Goal: Information Seeking & Learning: Learn about a topic

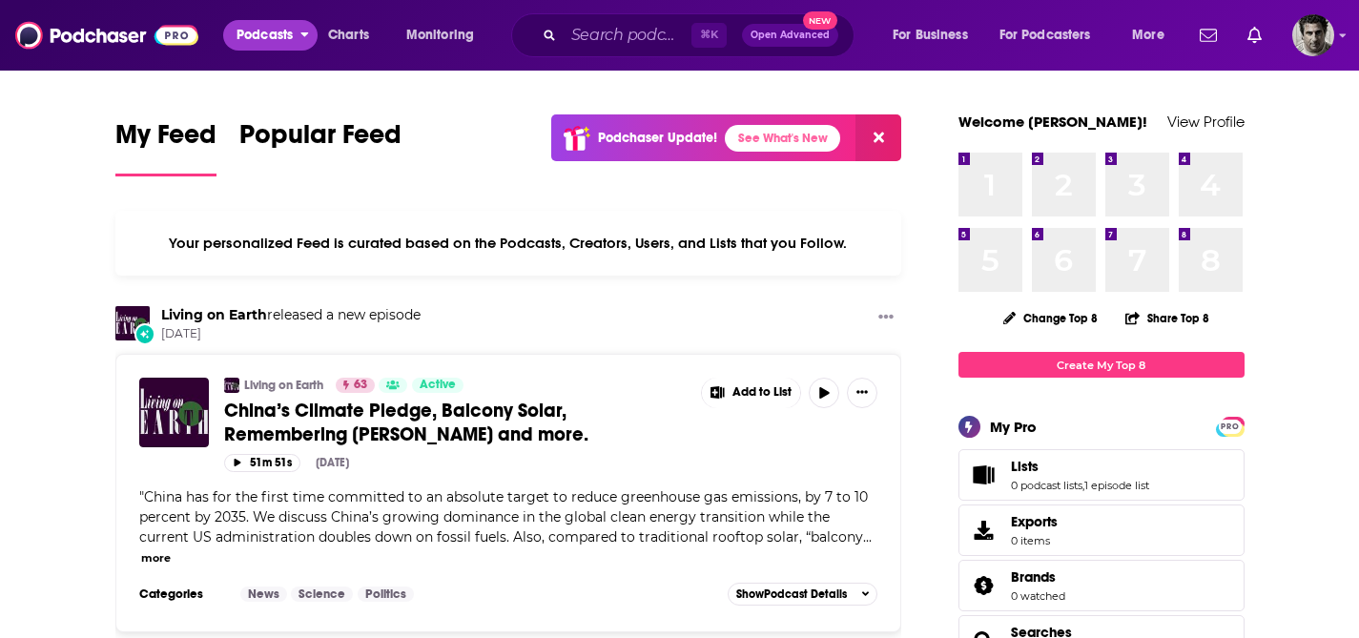
click at [271, 31] on span "Podcasts" at bounding box center [265, 35] width 56 height 27
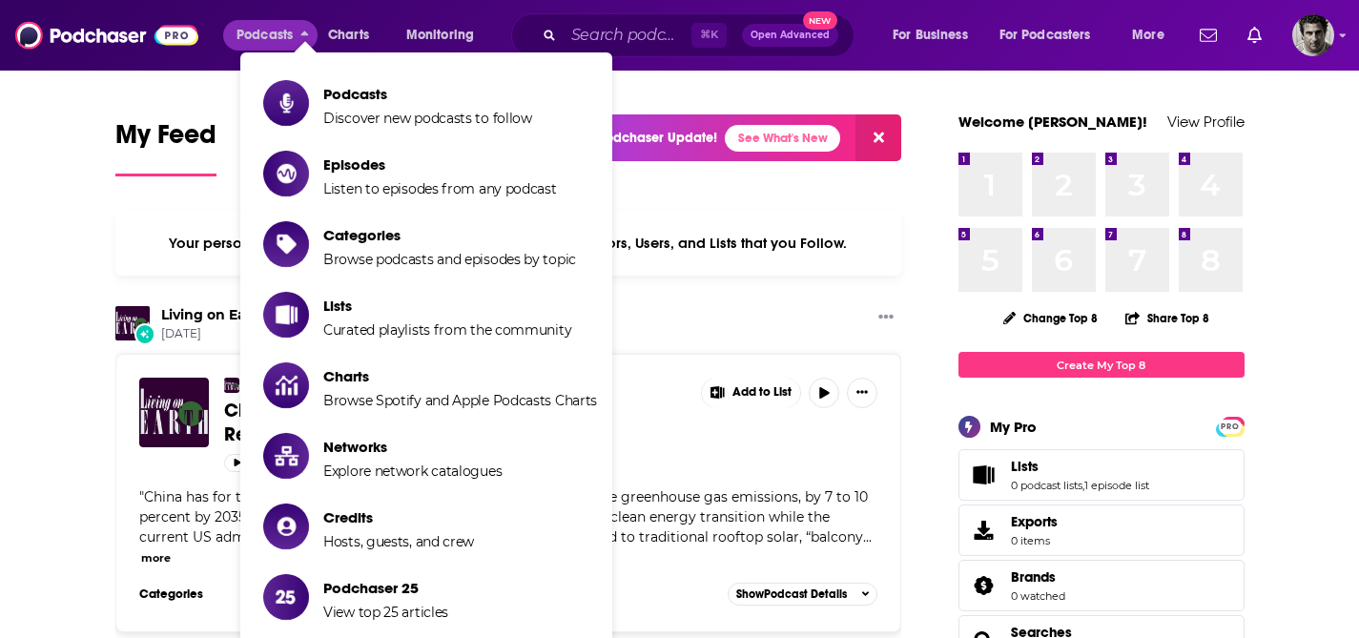
click at [635, 90] on span "Podcasts Discover new podcasts to follow Episodes Listen to episodes from any p…" at bounding box center [487, 355] width 372 height 607
click at [595, 33] on input "Search podcasts, credits, & more..." at bounding box center [628, 35] width 128 height 31
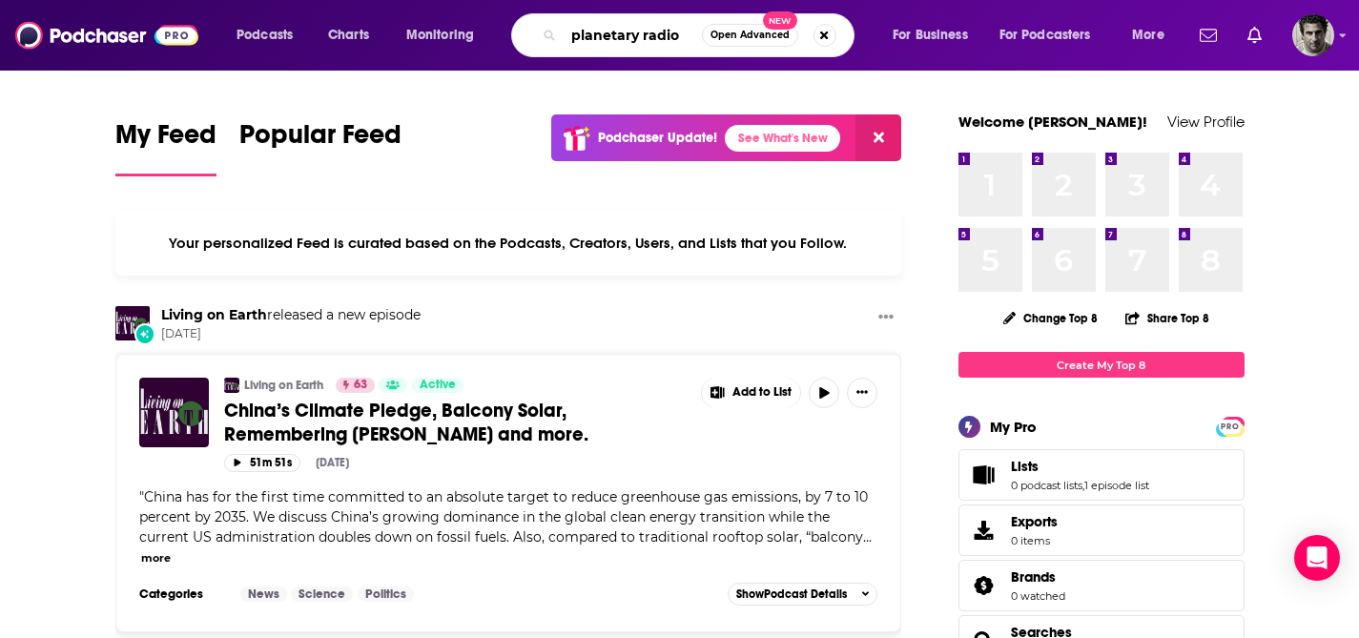
type input "planetary radio"
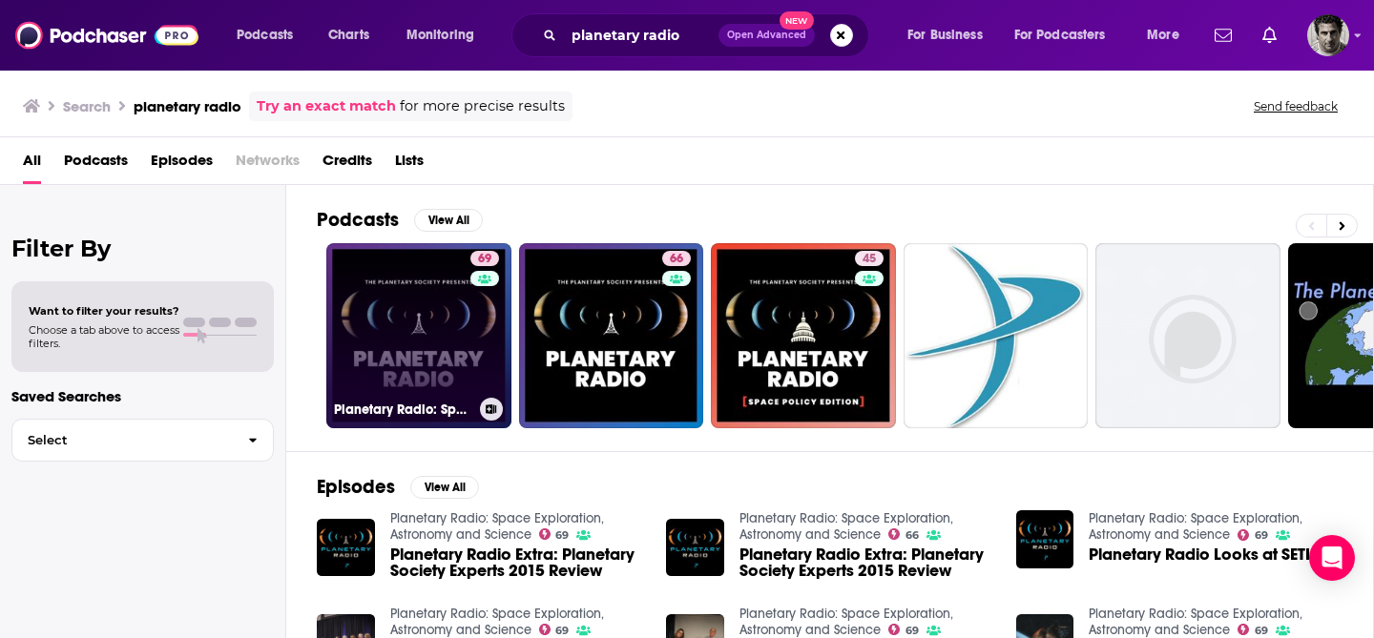
click at [450, 355] on link "69 Planetary Radio: Space Exploration, Astronomy and Science" at bounding box center [418, 335] width 185 height 185
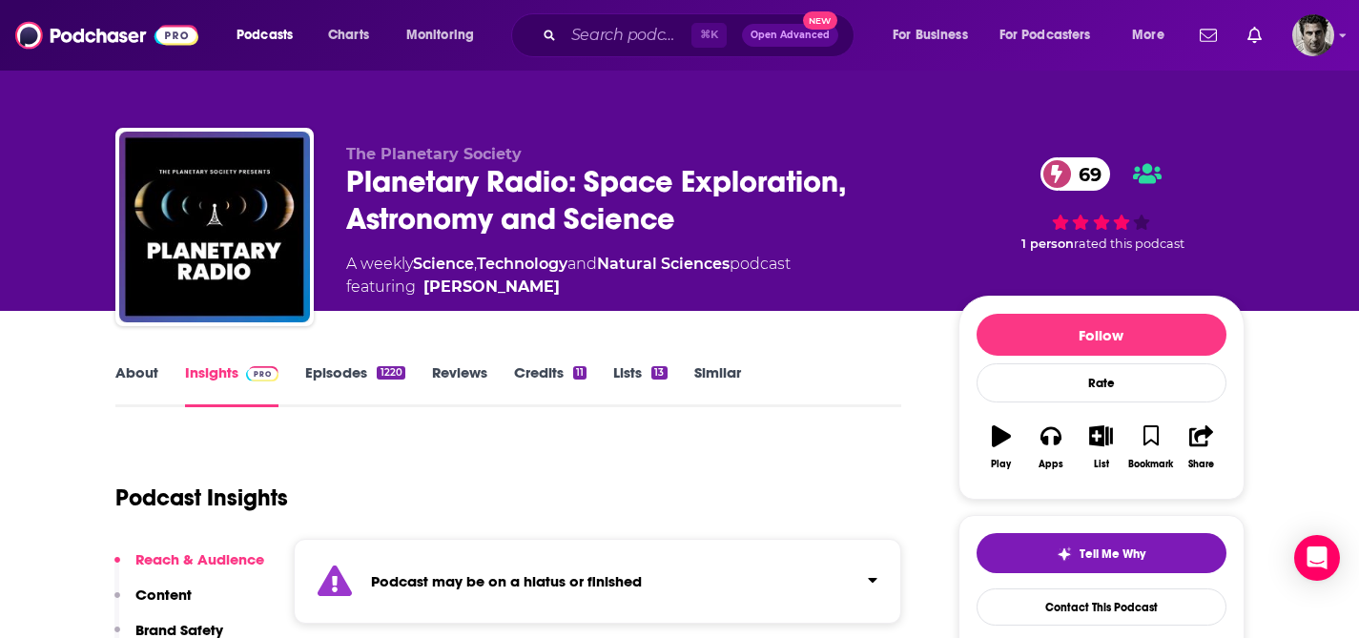
click at [350, 372] on link "Episodes 1220" at bounding box center [354, 385] width 99 height 44
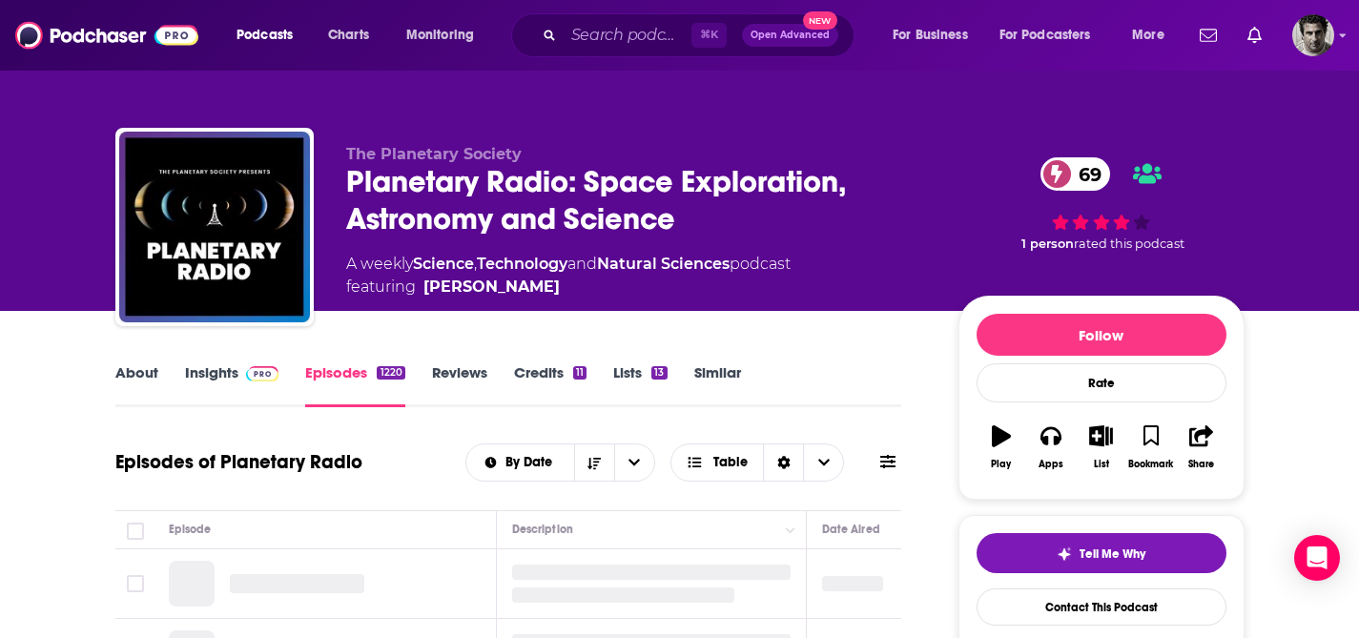
scroll to position [116, 0]
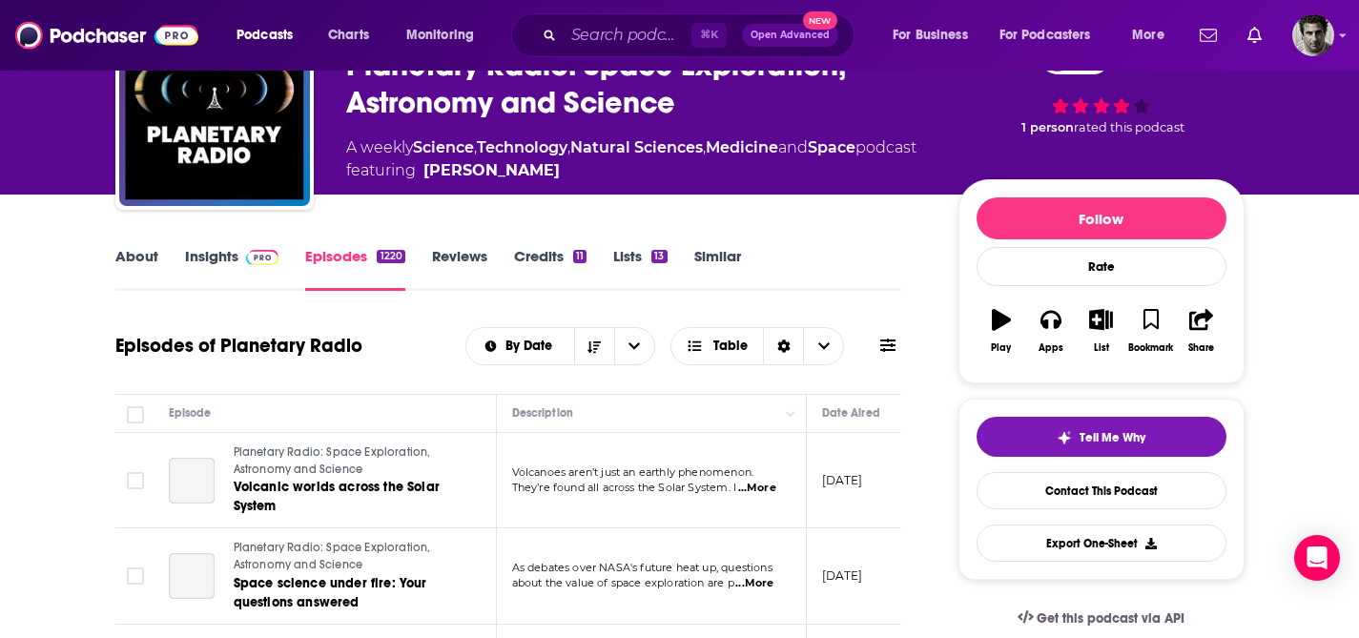
click at [215, 258] on link "Insights" at bounding box center [232, 269] width 94 height 44
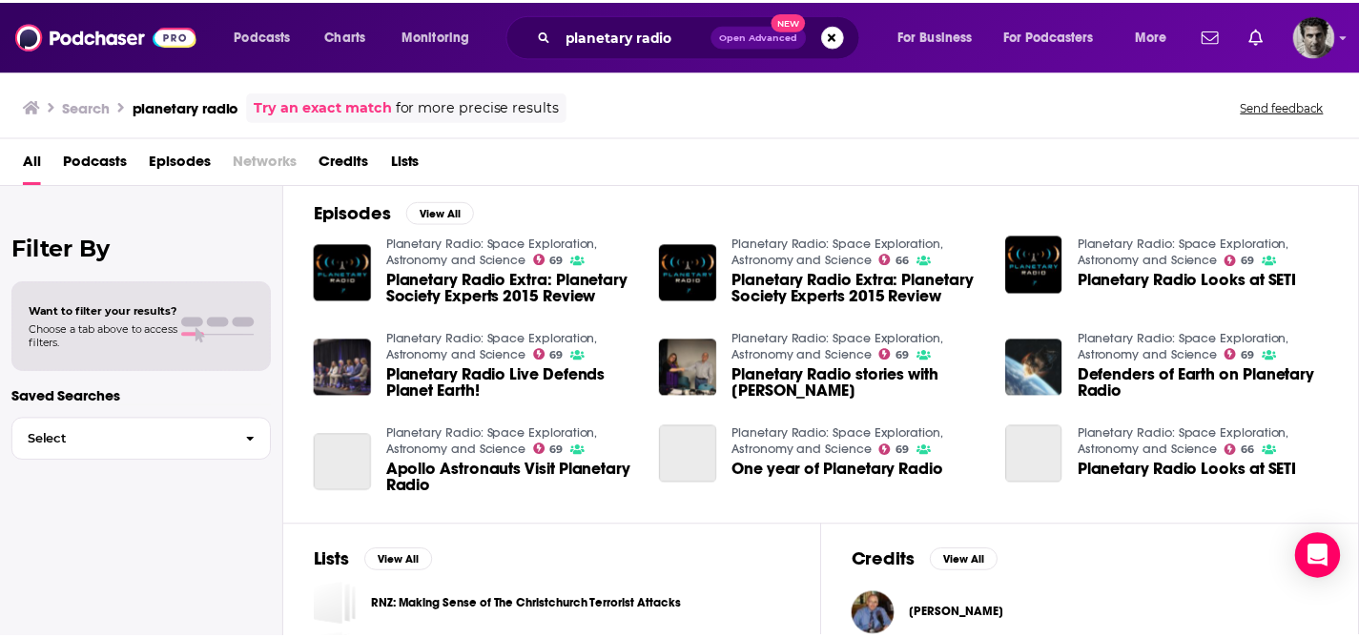
scroll to position [286, 0]
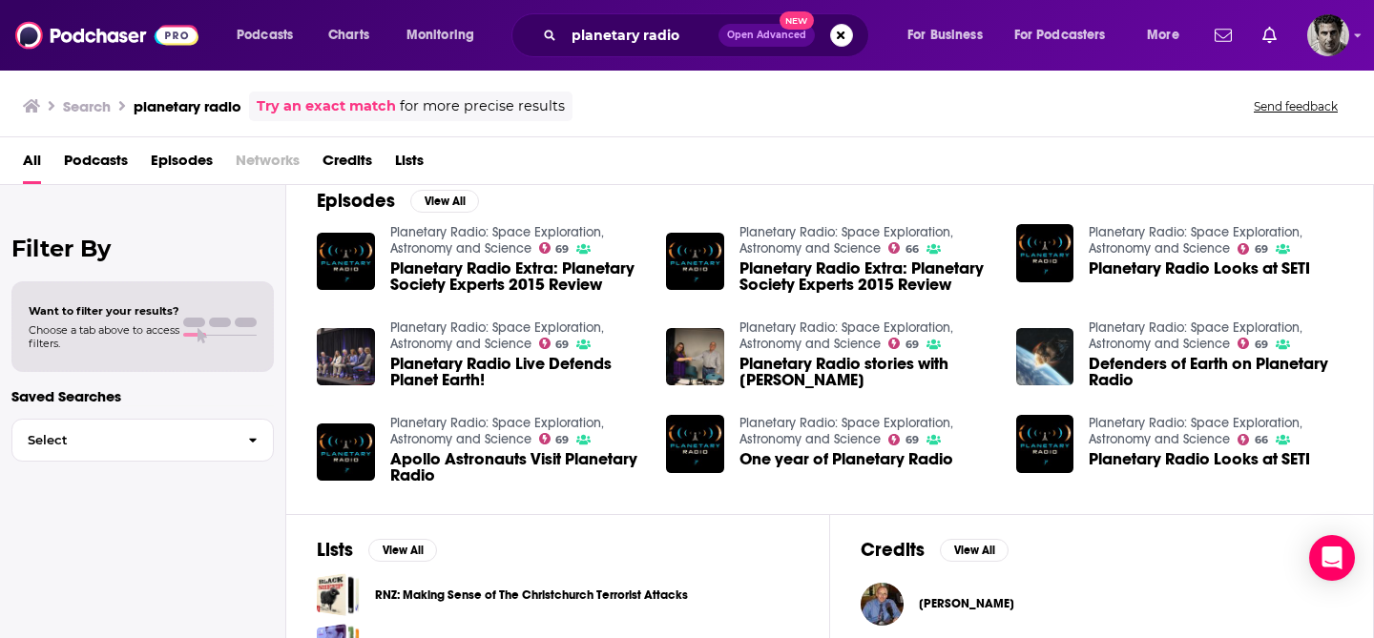
click at [451, 367] on span "Planetary Radio Live Defends Planet Earth!" at bounding box center [517, 372] width 254 height 32
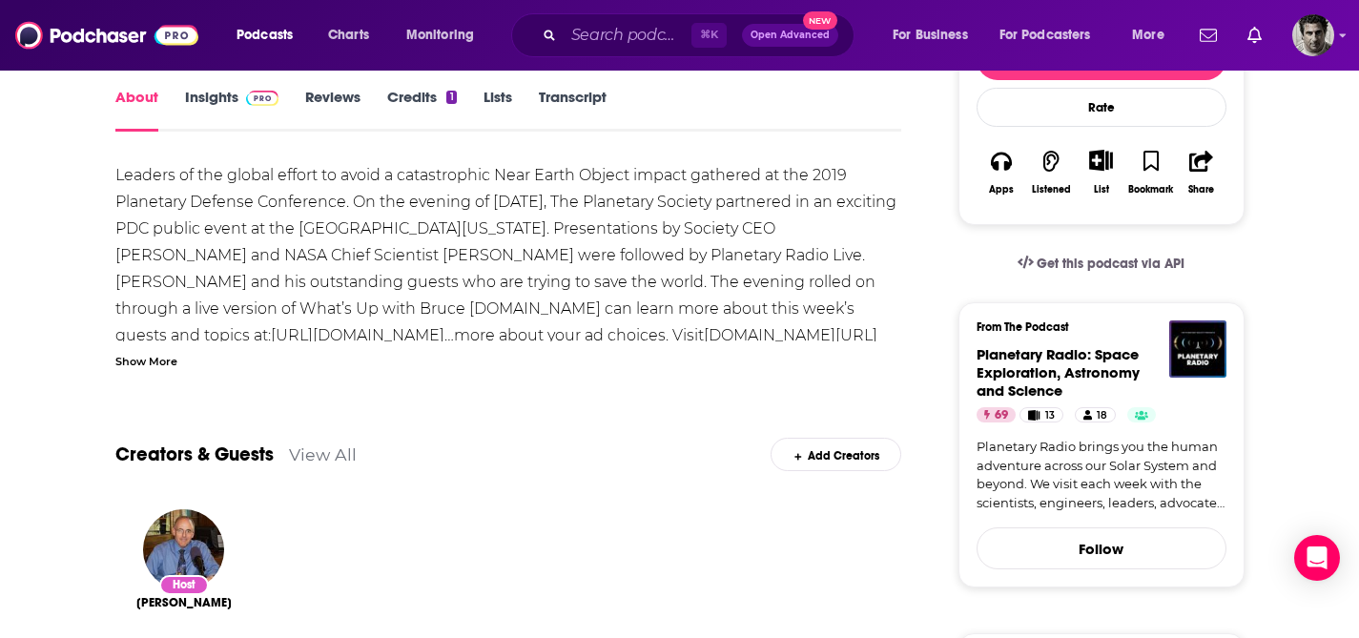
scroll to position [230, 0]
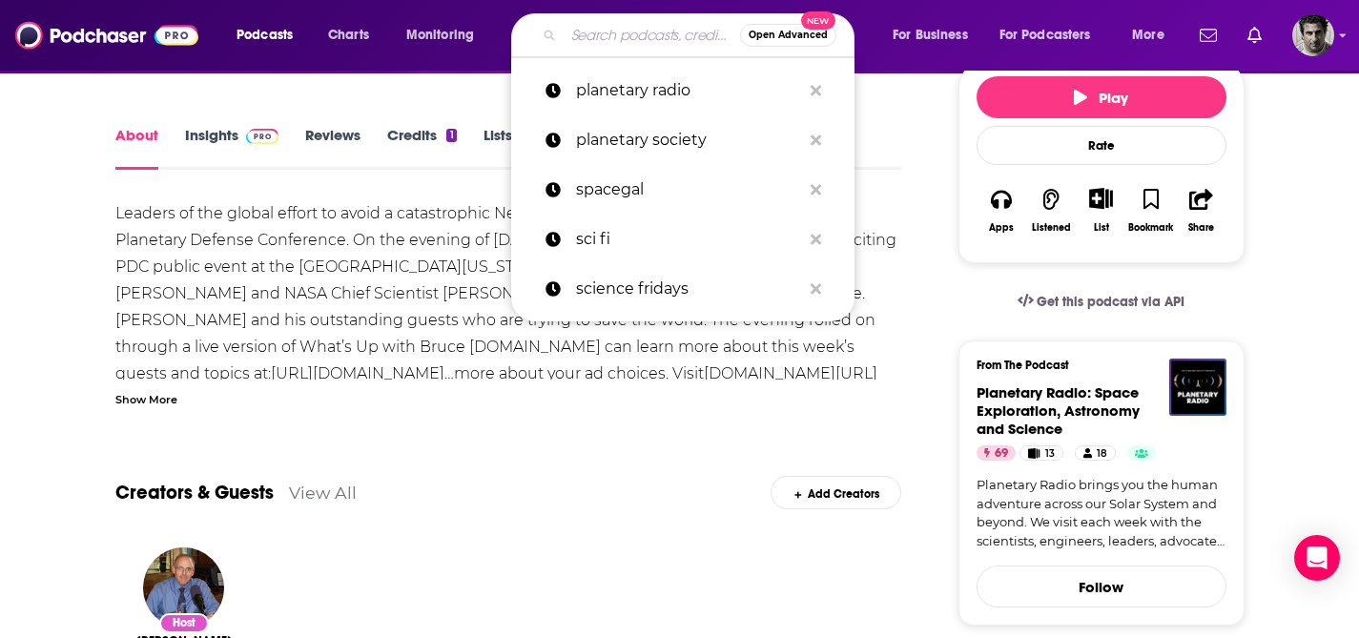
click at [600, 33] on input "Search podcasts, credits, & more..." at bounding box center [652, 35] width 176 height 31
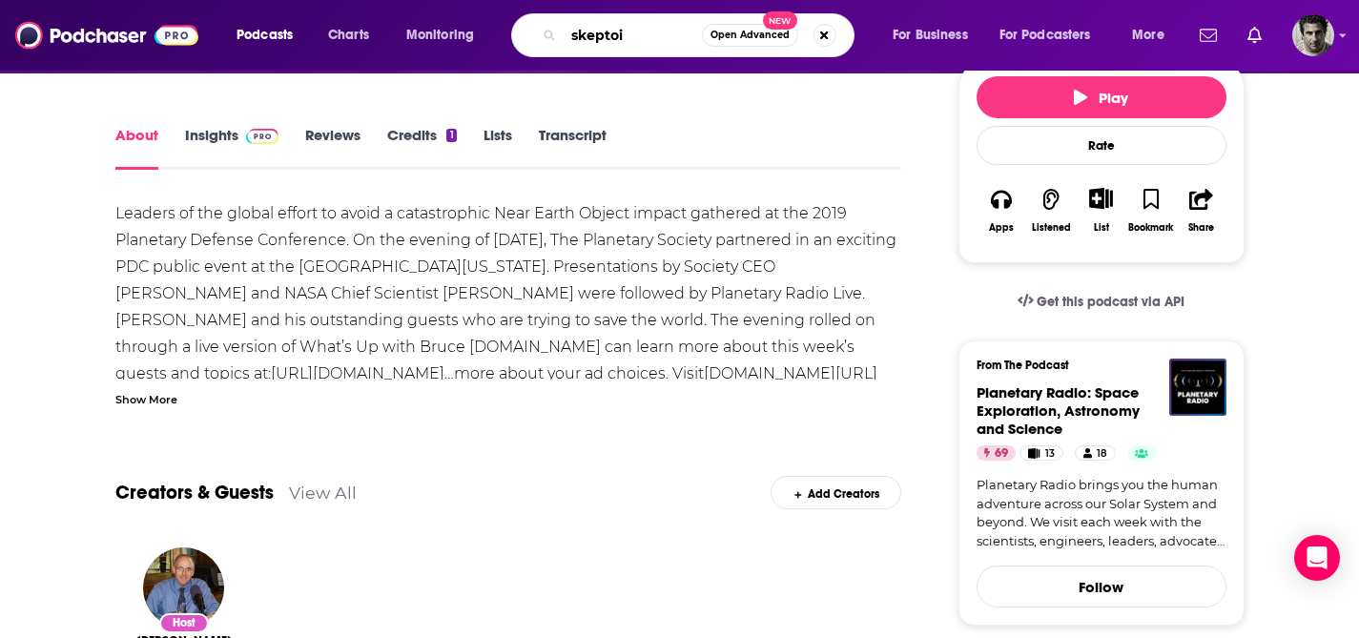
type input "skeptoid"
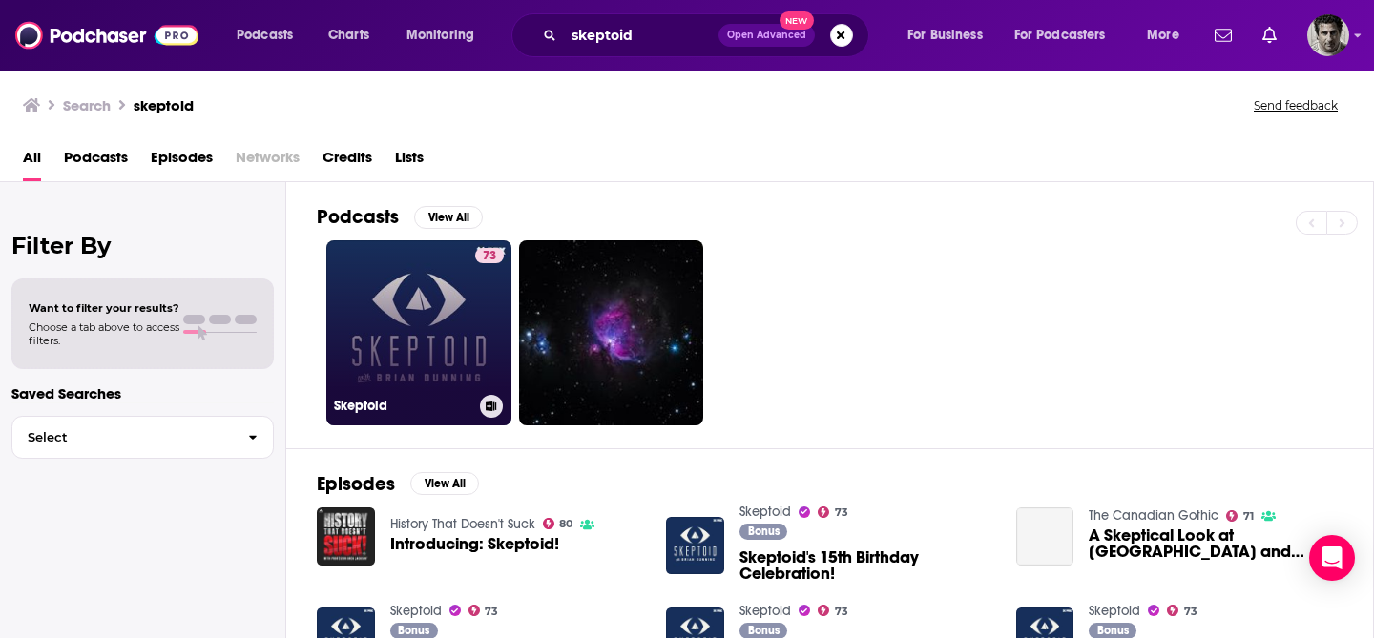
click at [419, 342] on link "73 Skeptoid" at bounding box center [418, 332] width 185 height 185
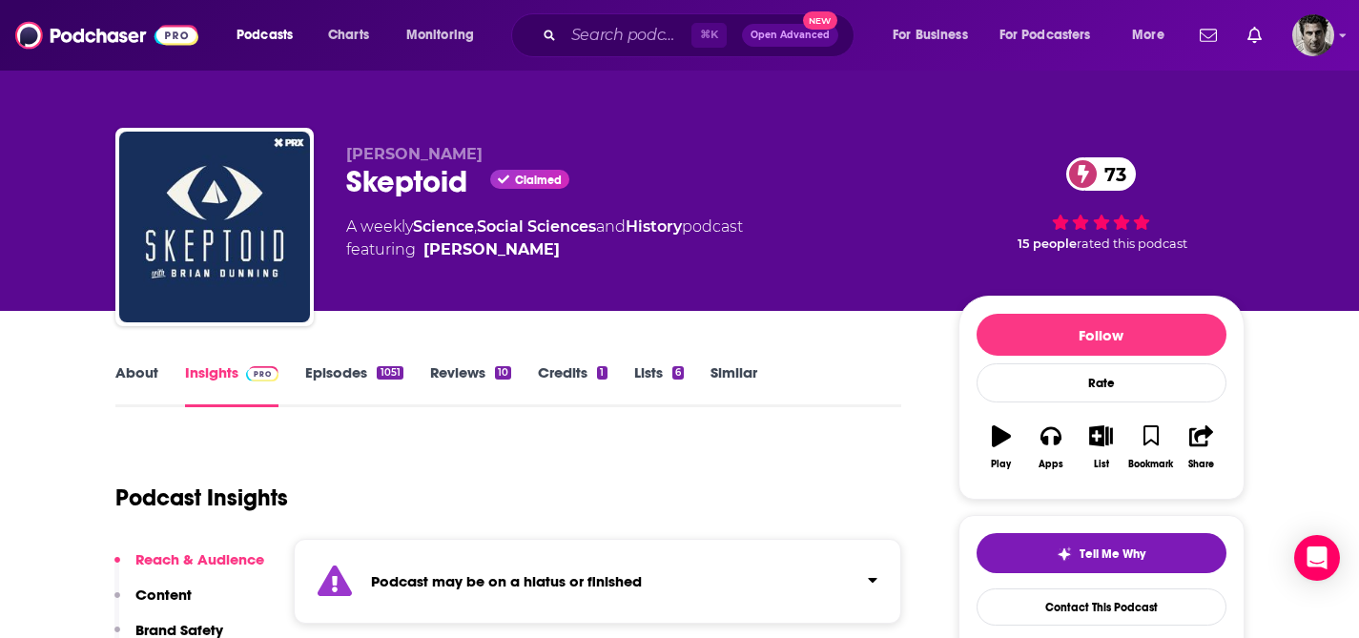
click at [207, 374] on link "Insights" at bounding box center [232, 385] width 94 height 44
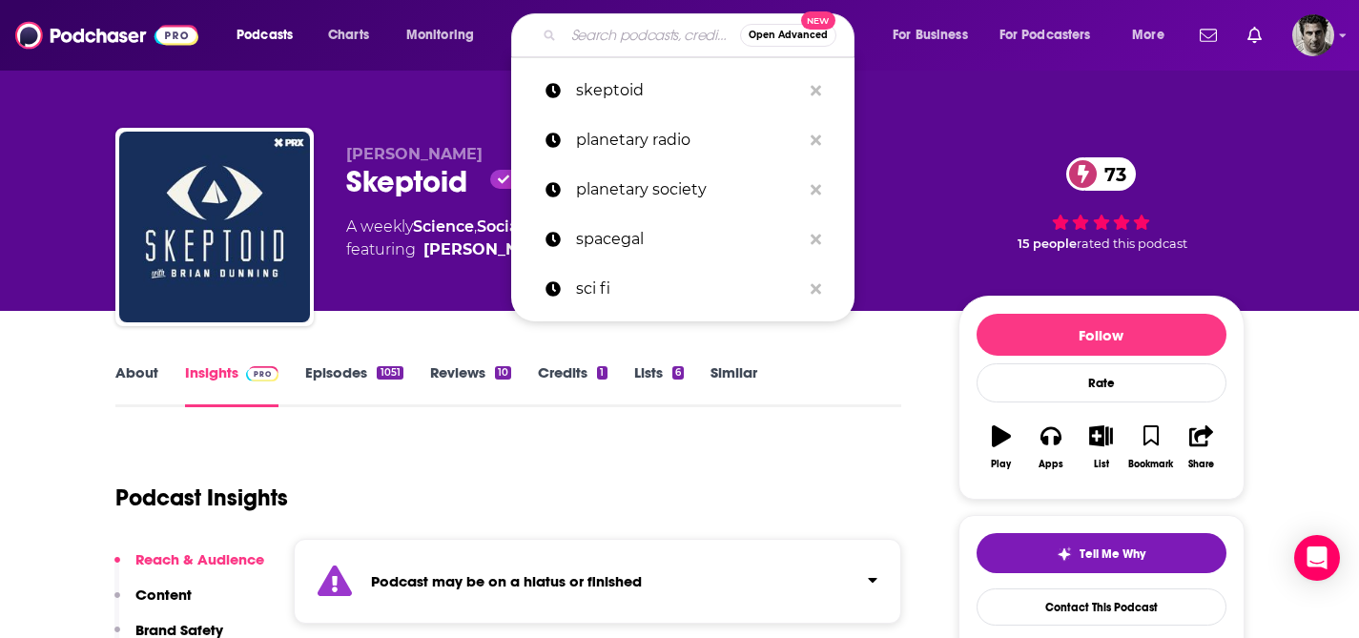
click at [613, 28] on input "Search podcasts, credits, & more..." at bounding box center [652, 35] width 176 height 31
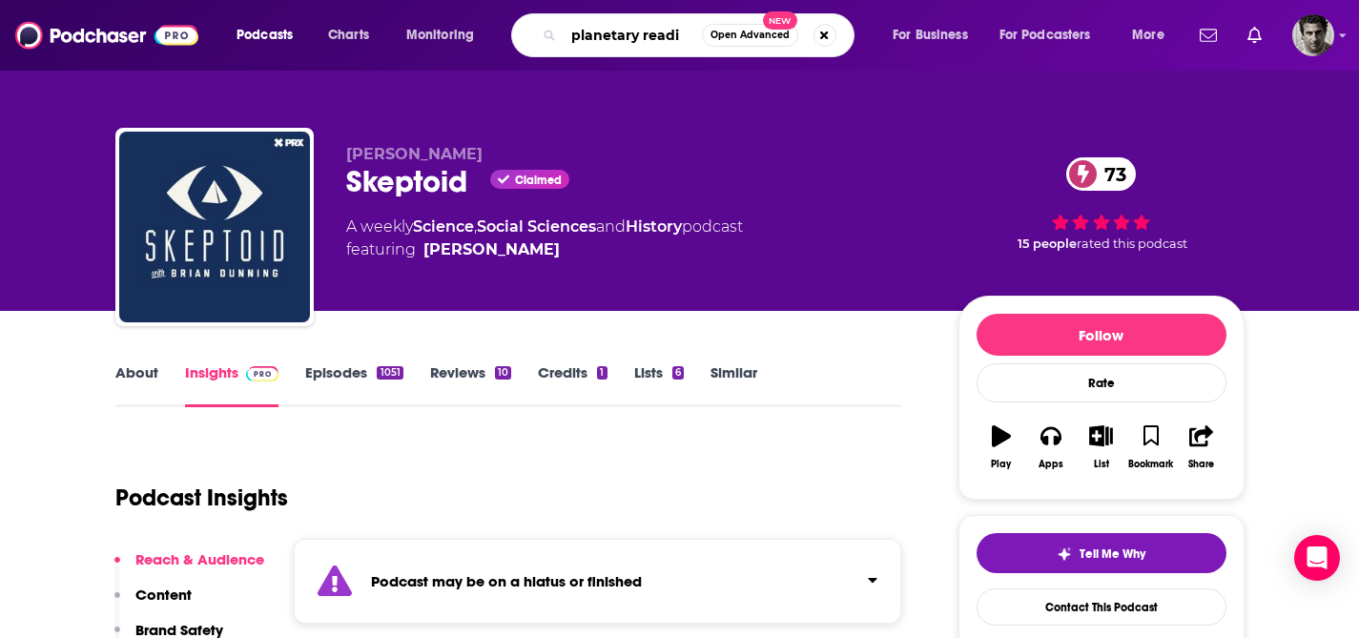
type input "planetary readio"
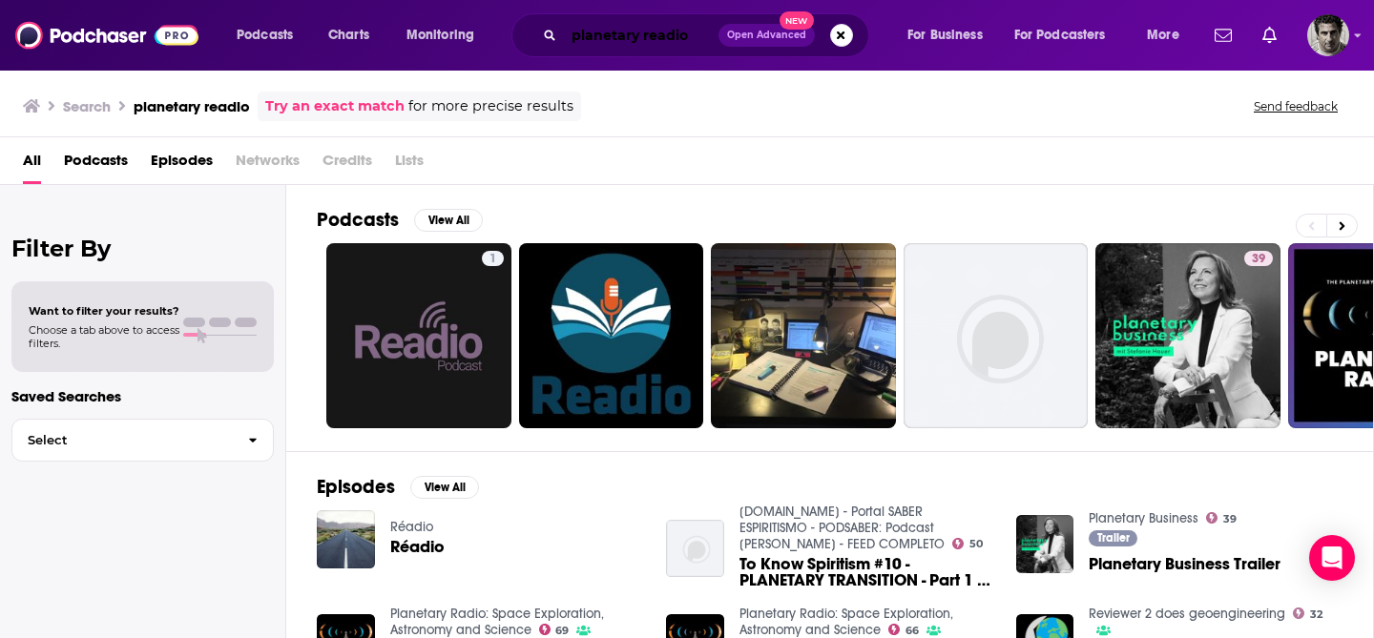
click at [671, 37] on input "planetary readio" at bounding box center [641, 35] width 155 height 31
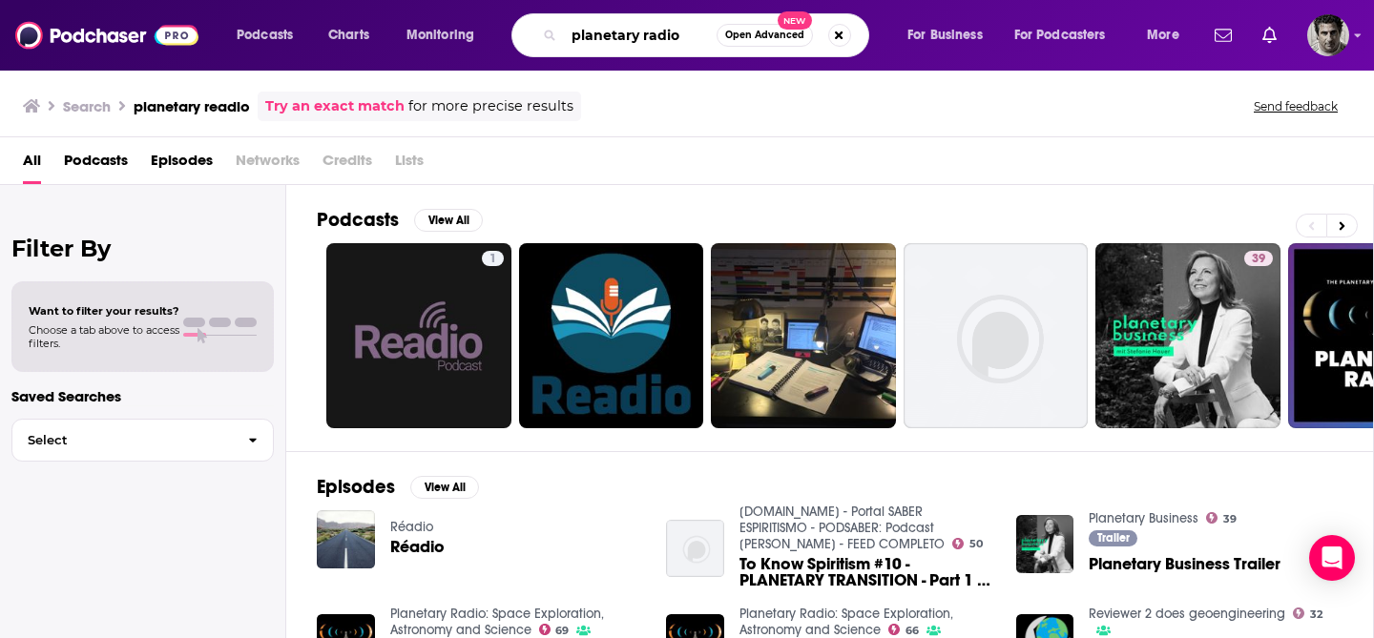
type input "planetary radio"
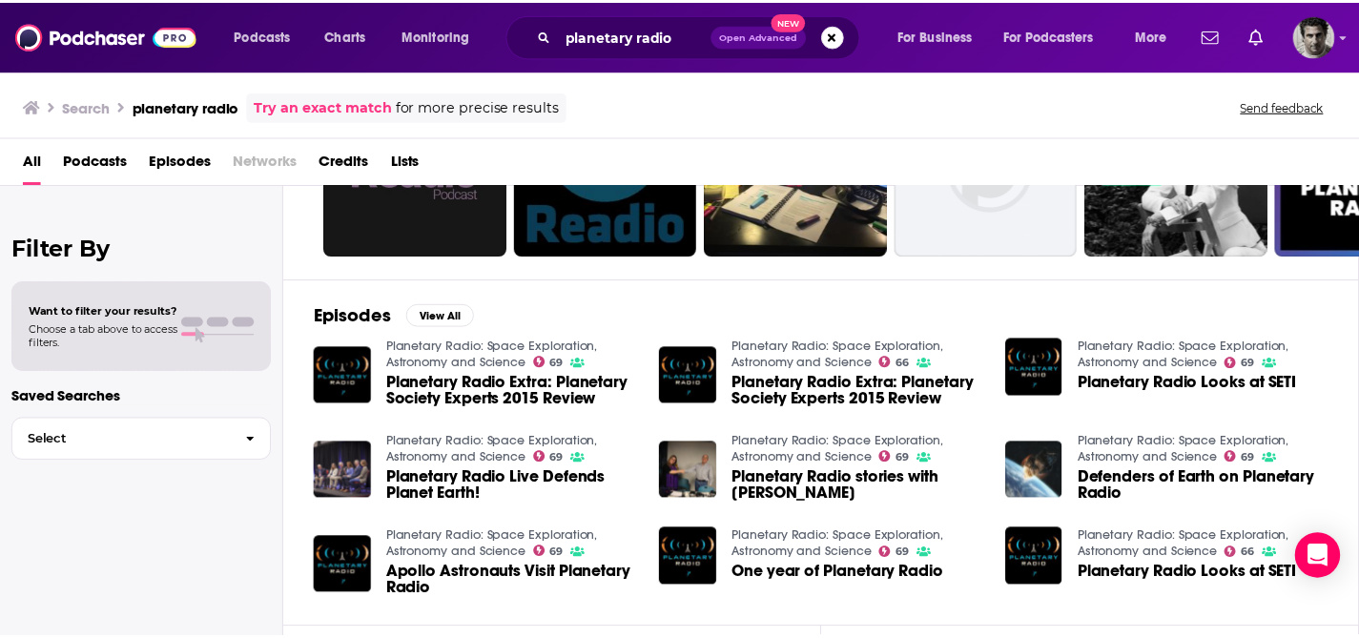
scroll to position [177, 0]
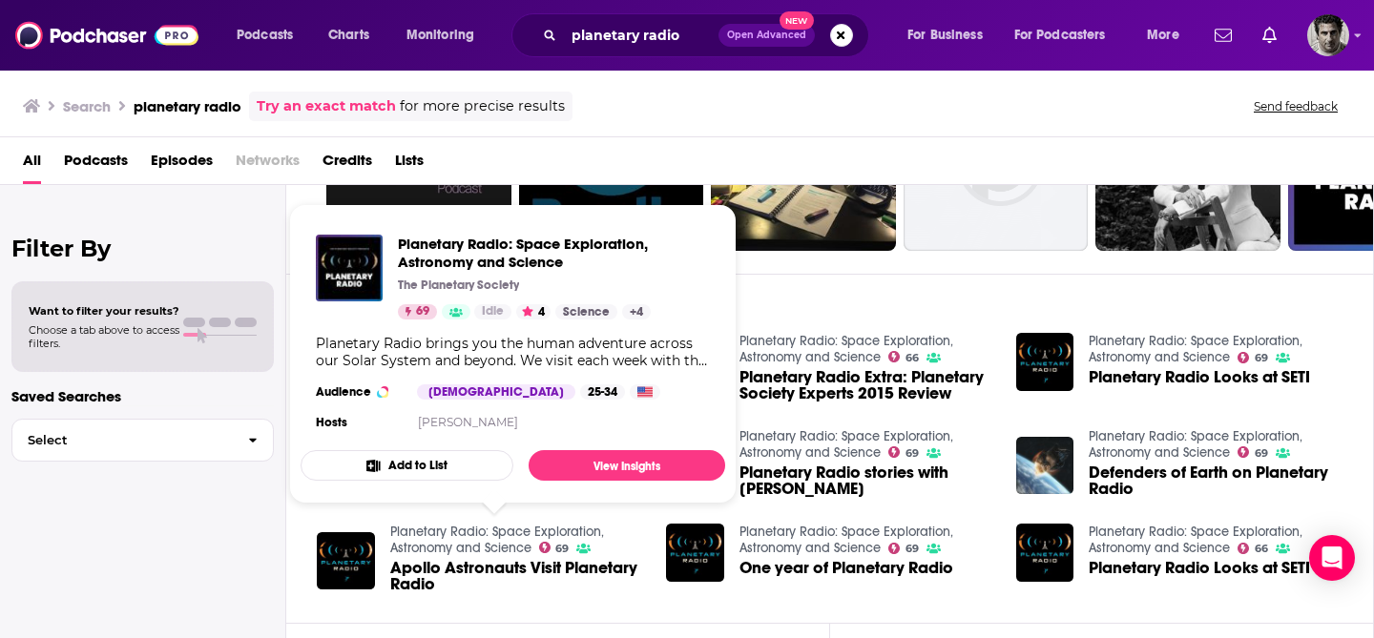
click at [581, 415] on section "Hosts [PERSON_NAME]" at bounding box center [513, 422] width 394 height 15
click at [836, 289] on div "Episodes View All Planetary Radio: Space Exploration, Astronomy and Science 69 …" at bounding box center [830, 448] width 1088 height 349
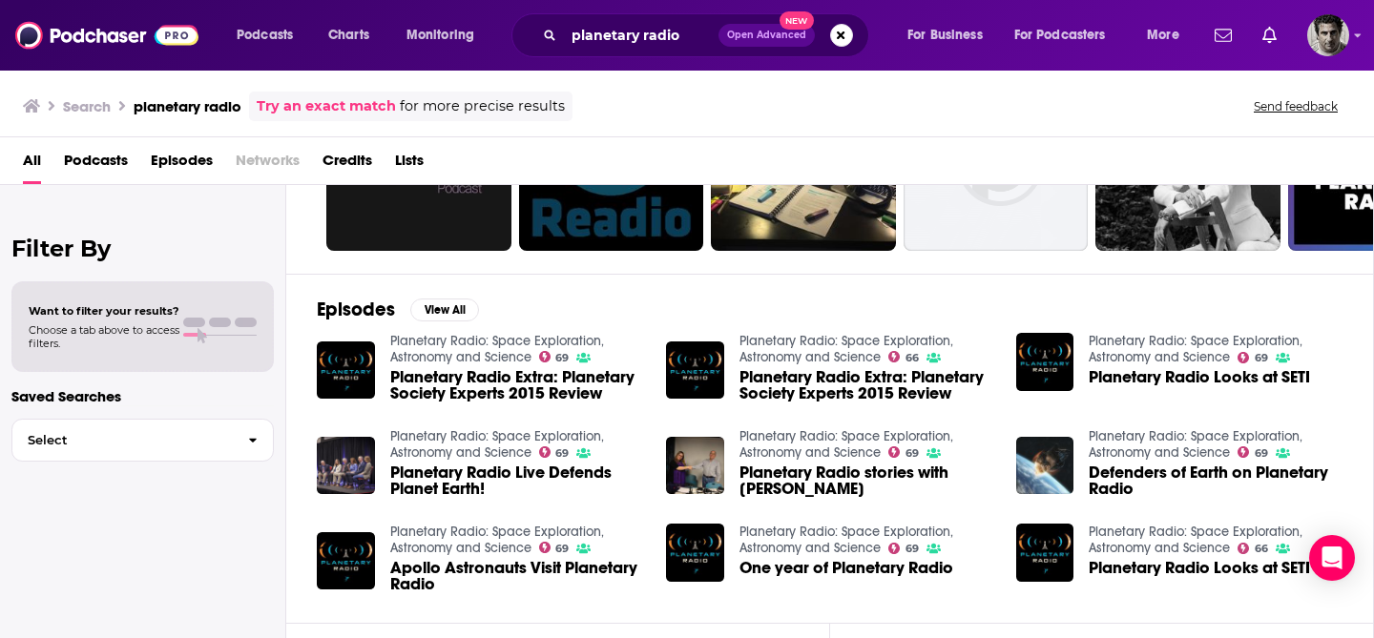
click at [416, 472] on span "Planetary Radio Live Defends Planet Earth!" at bounding box center [517, 481] width 254 height 32
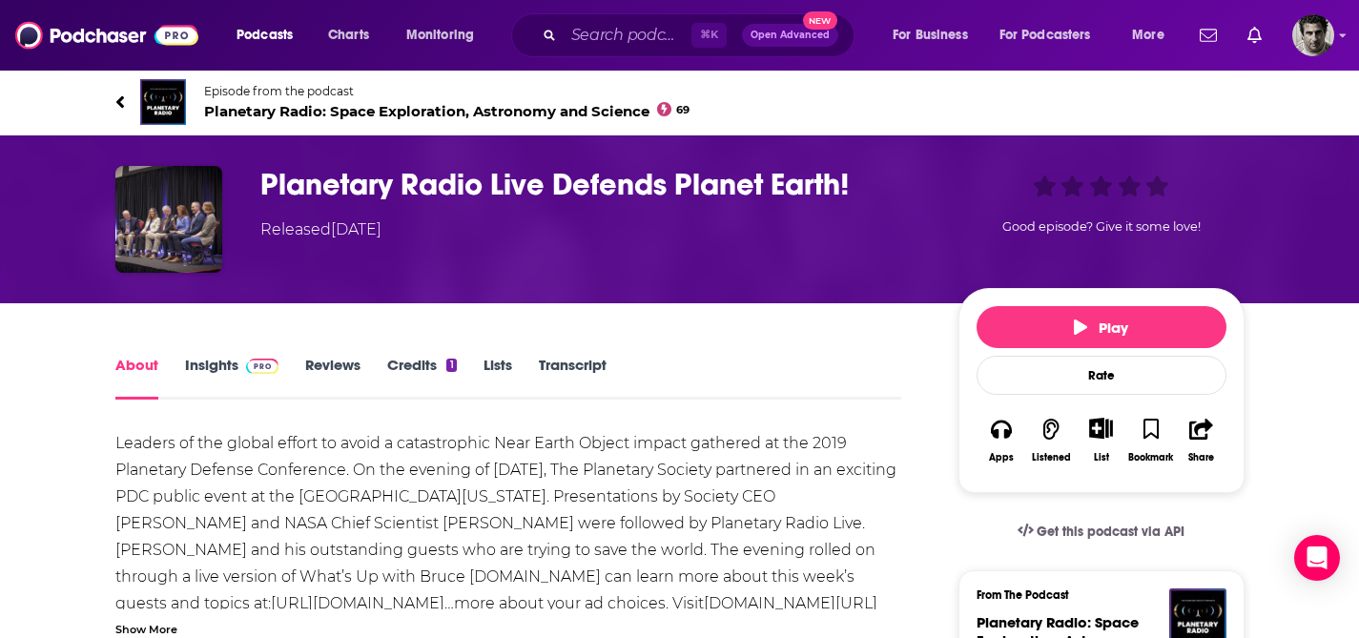
click at [232, 365] on link "Insights" at bounding box center [232, 378] width 94 height 44
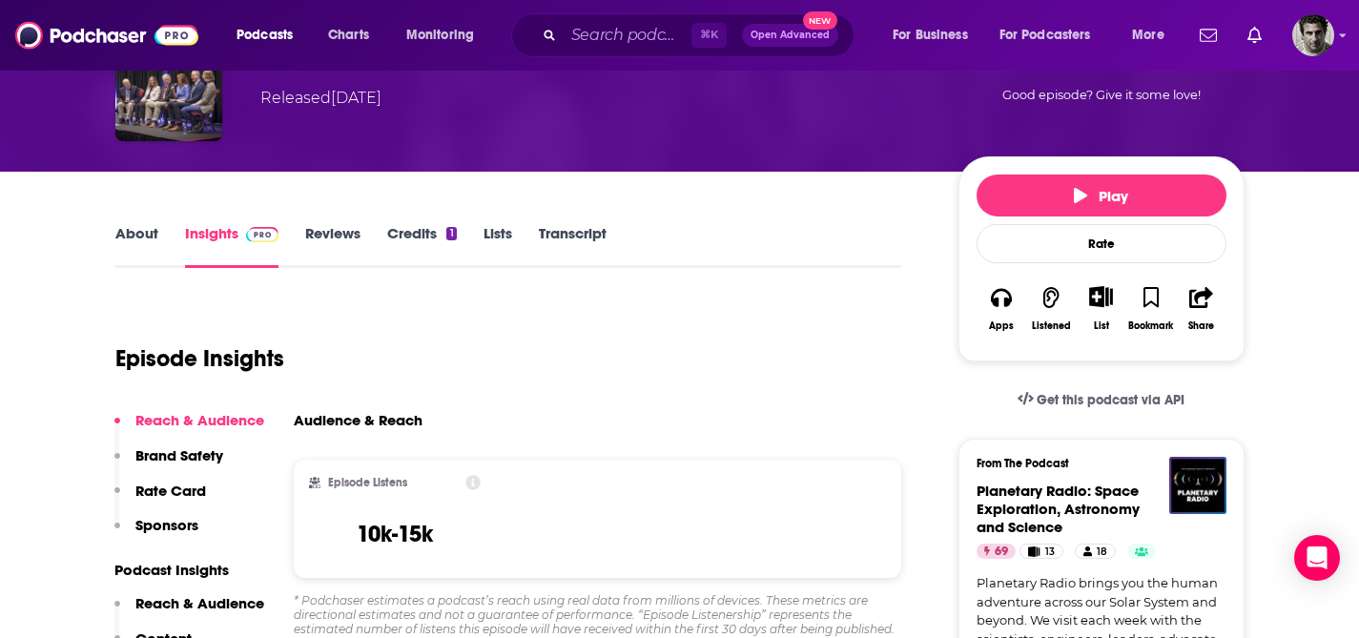
scroll to position [131, 0]
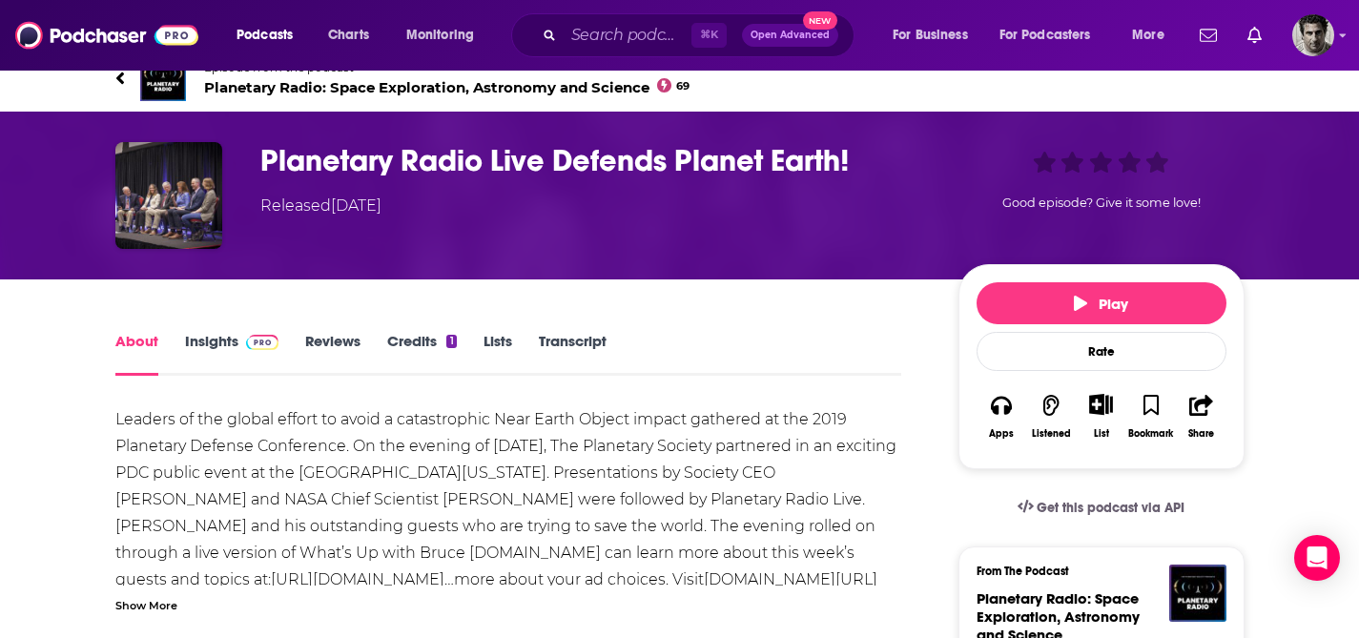
scroll to position [25, 0]
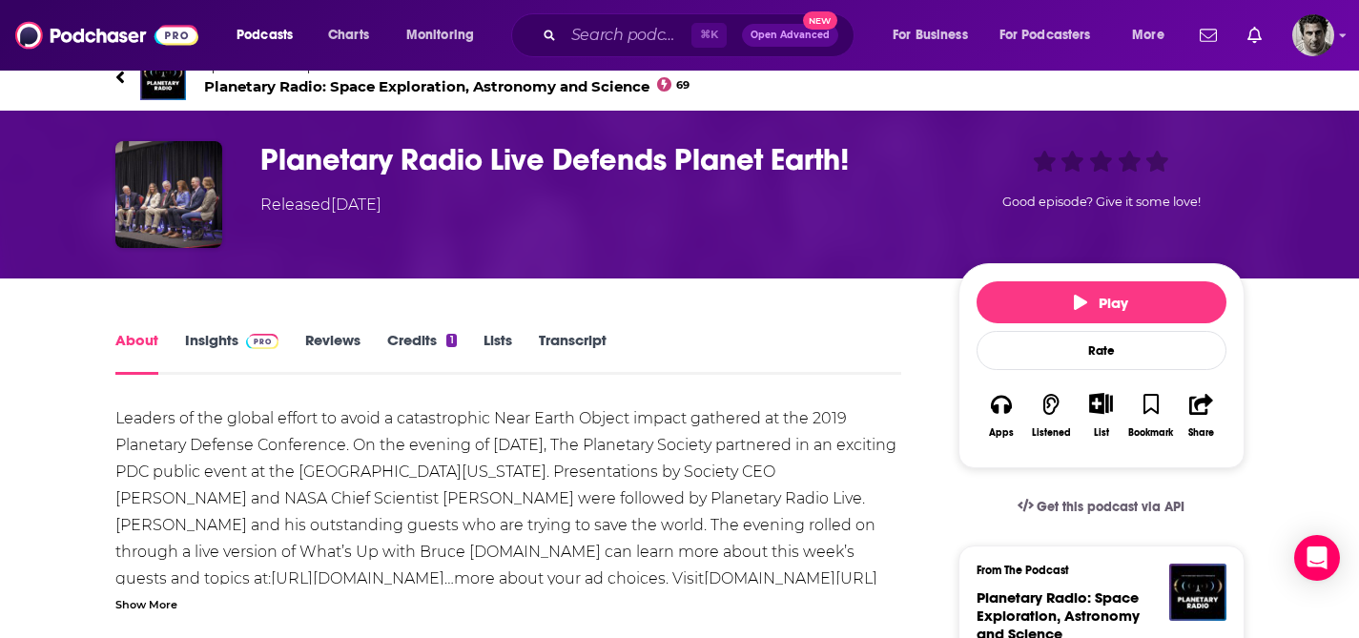
click at [206, 343] on link "Insights" at bounding box center [232, 353] width 94 height 44
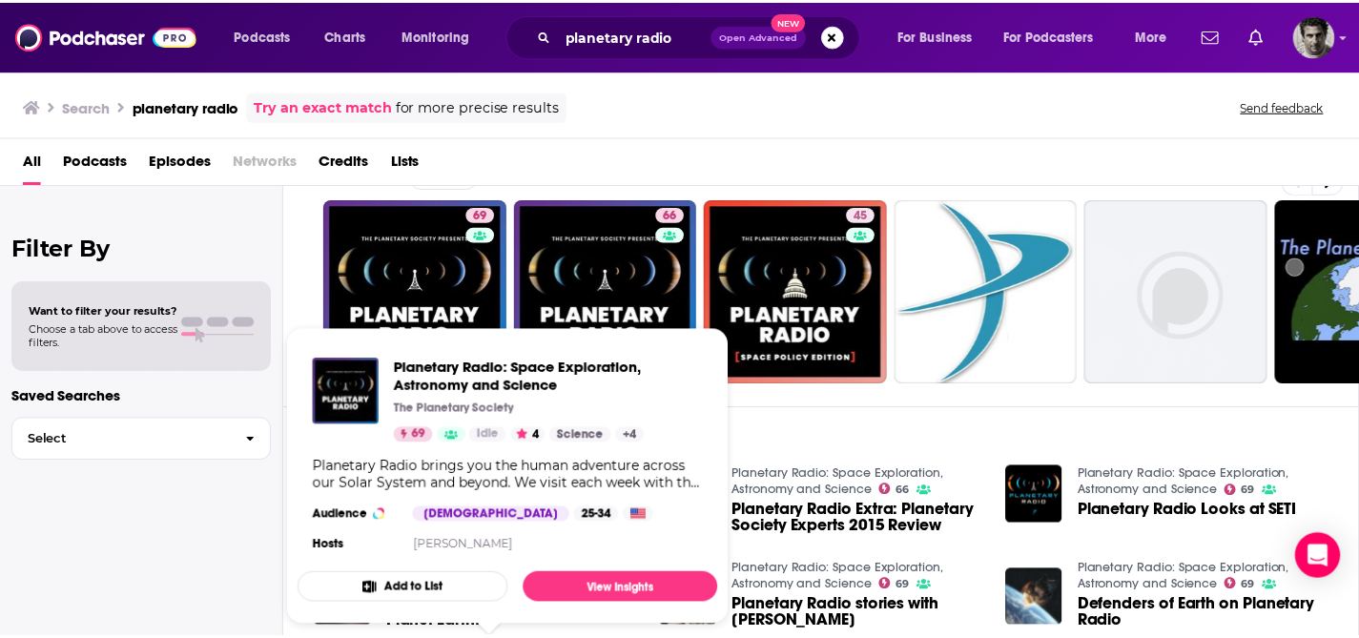
scroll to position [150, 0]
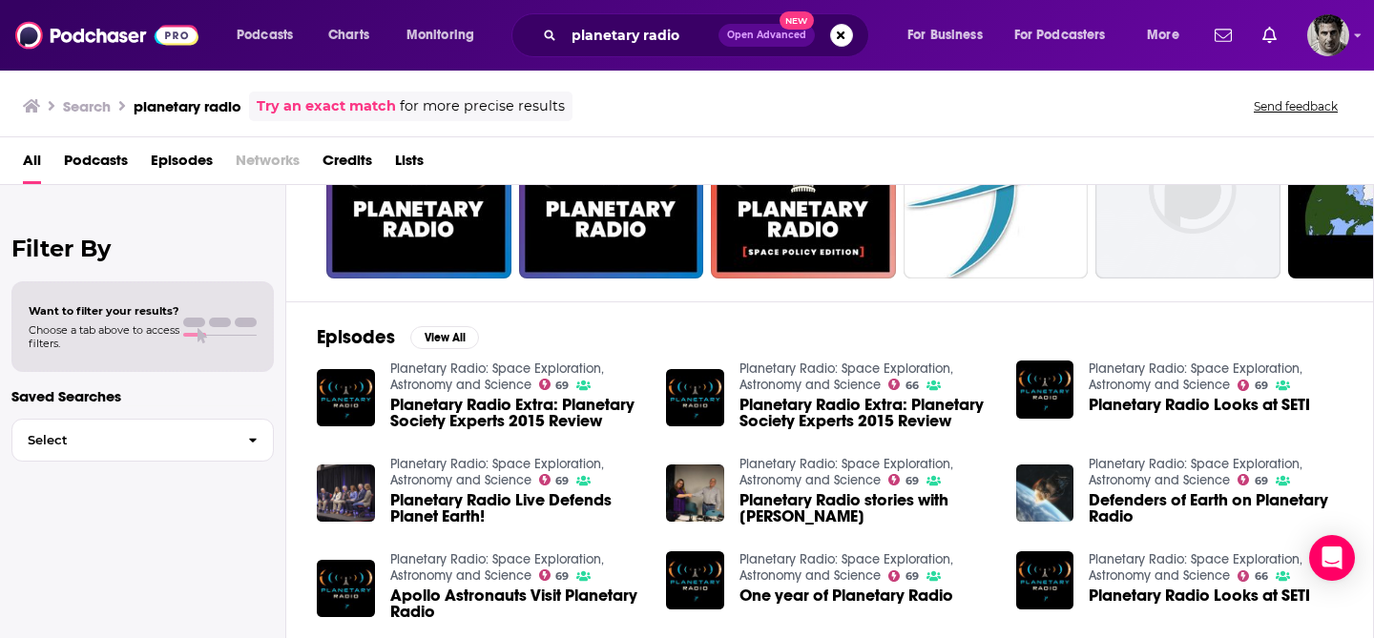
click at [837, 402] on span "Planetary Radio Extra: Planetary Society Experts 2015 Review" at bounding box center [866, 413] width 254 height 32
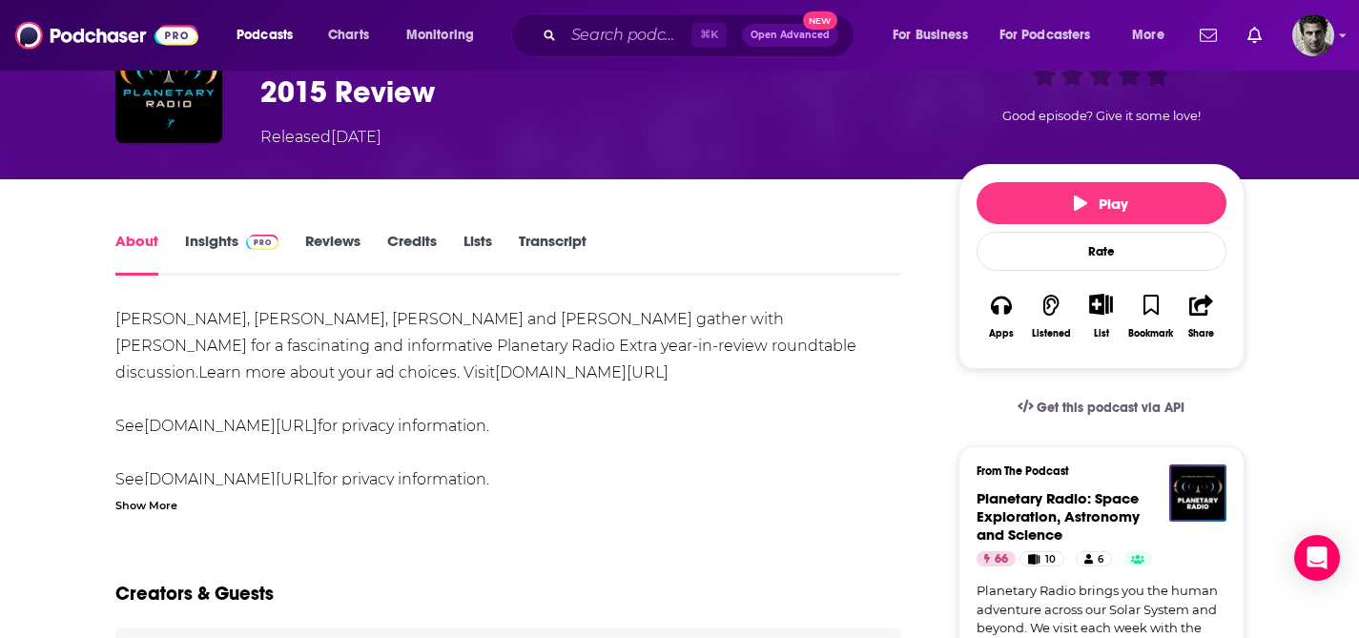
scroll to position [133, 0]
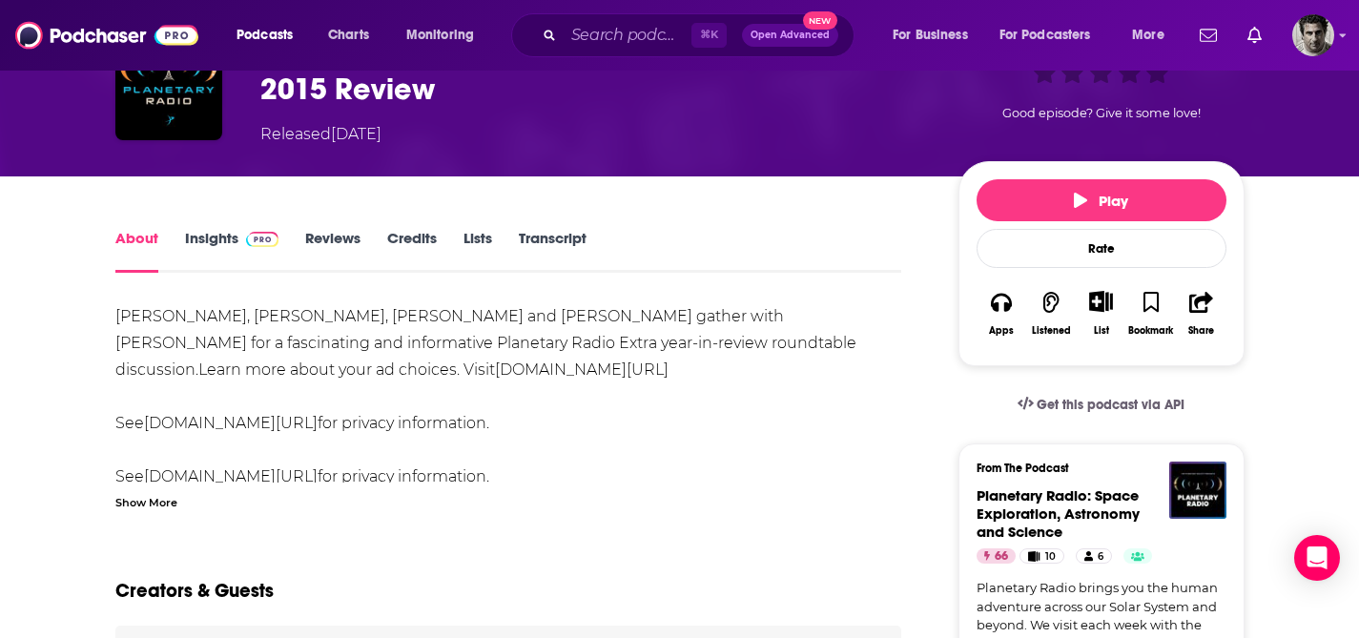
click at [221, 236] on link "Insights" at bounding box center [232, 251] width 94 height 44
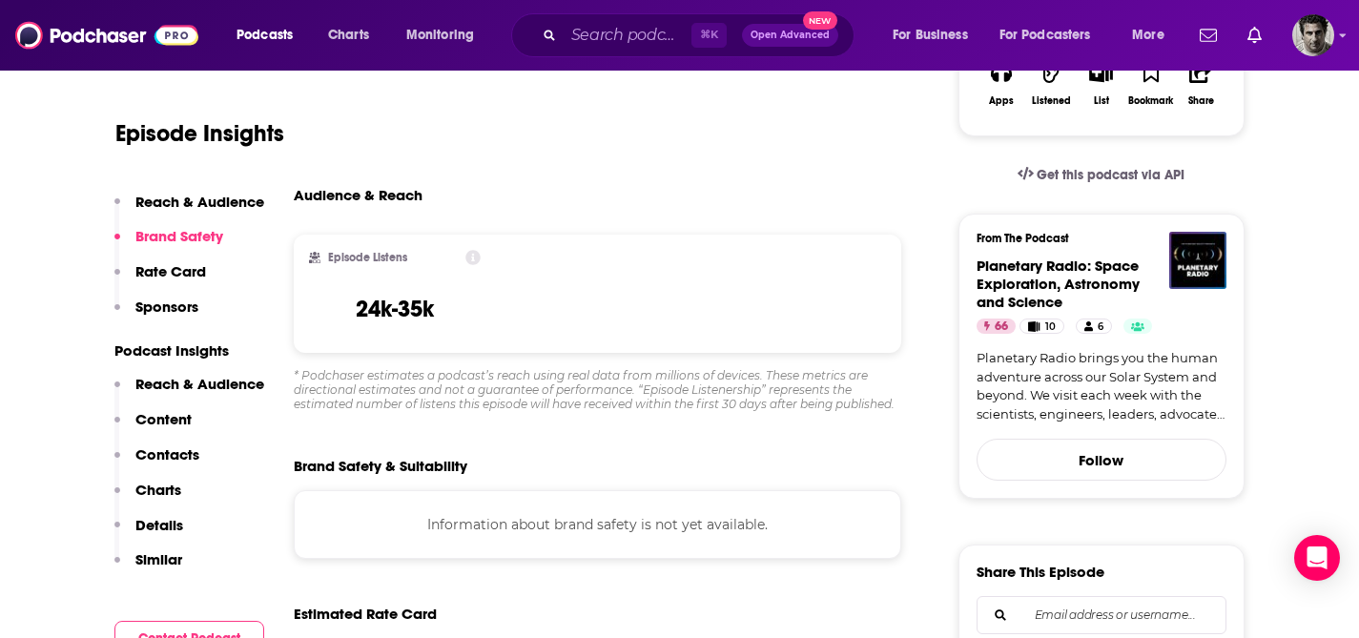
scroll to position [396, 0]
